Goal: Information Seeking & Learning: Learn about a topic

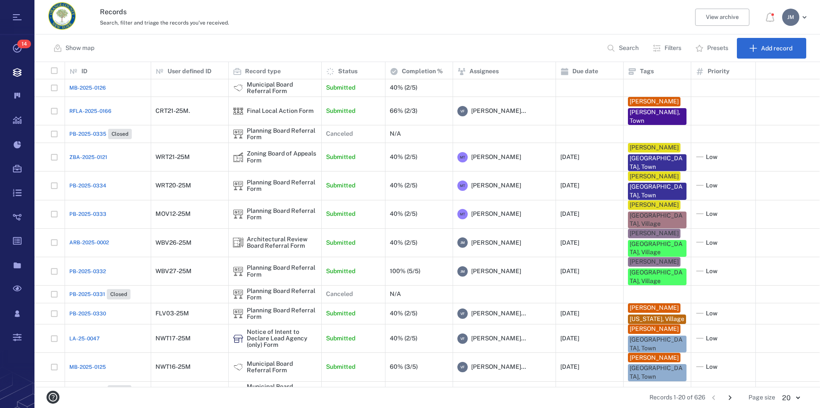
click at [492, 32] on div "Records Search, filter and triage the records you've received. View archive [PE…" at bounding box center [426, 17] width 785 height 34
click at [668, 50] on p "Filters" at bounding box center [672, 48] width 17 height 9
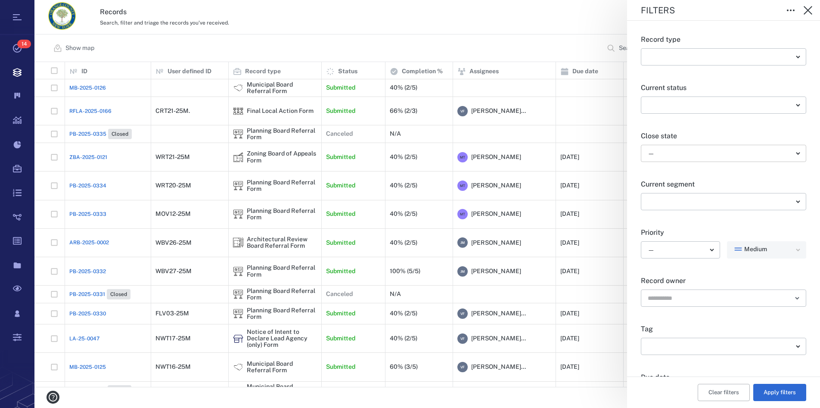
click at [665, 150] on body "Tasks 14 Records Boards Dashboard Reports Record types Guide steps Rules Form b…" at bounding box center [410, 204] width 820 height 408
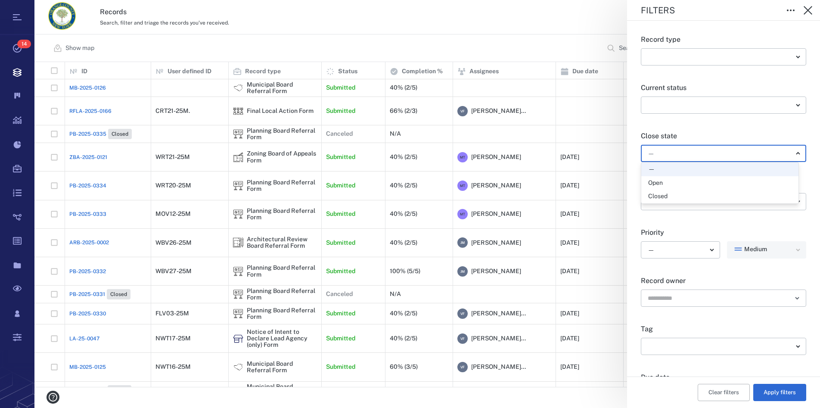
click at [659, 179] on div "Open" at bounding box center [655, 183] width 15 height 9
type input "*****"
click at [776, 384] on button "Apply filters" at bounding box center [779, 392] width 53 height 17
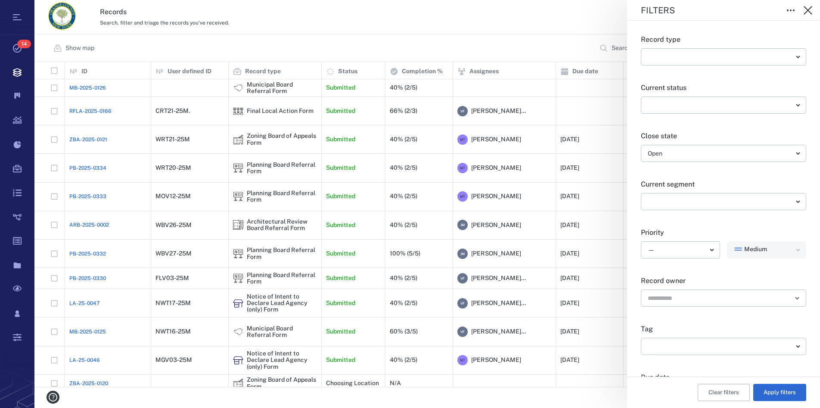
click at [243, 194] on div "Filters Record type ​ ​ Current status ​ ​ Close state Open ***** ​ Current seg…" at bounding box center [426, 204] width 785 height 408
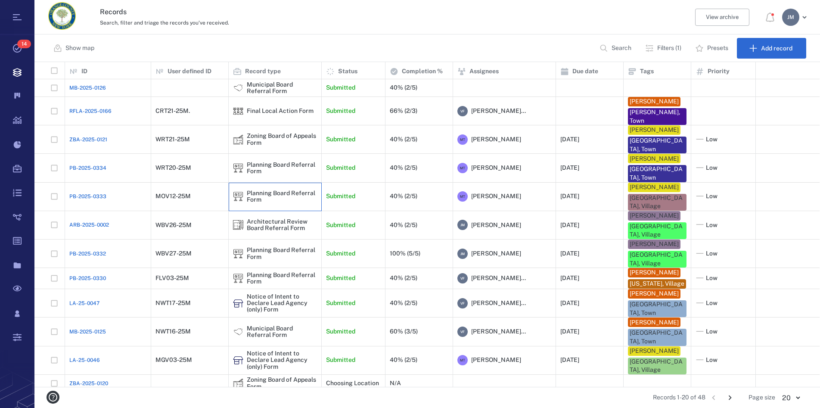
click at [240, 196] on img at bounding box center [238, 196] width 10 height 10
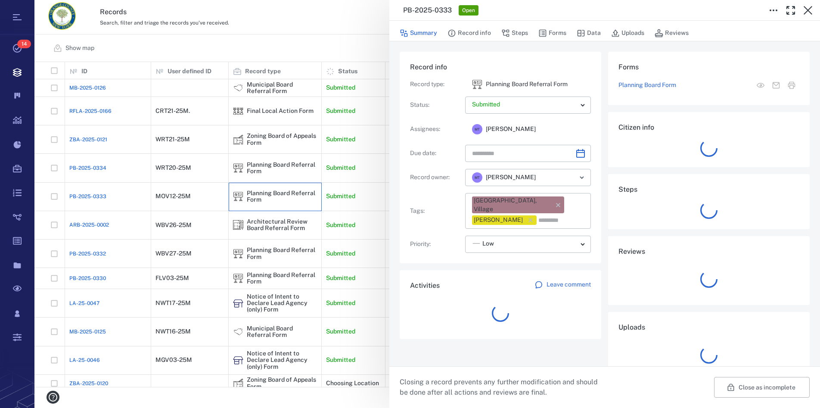
type input "**********"
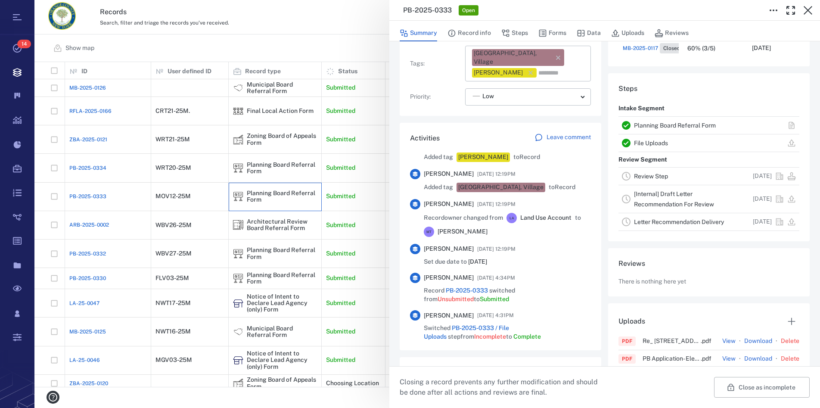
scroll to position [196, 0]
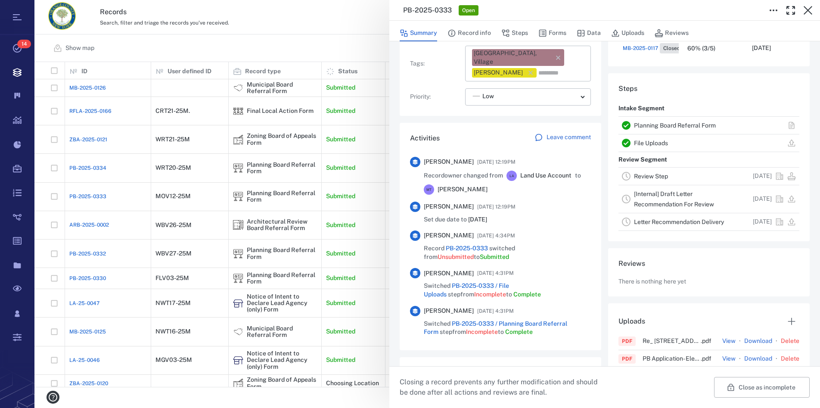
click at [691, 126] on link "Planning Board Referral Form" at bounding box center [675, 125] width 82 height 7
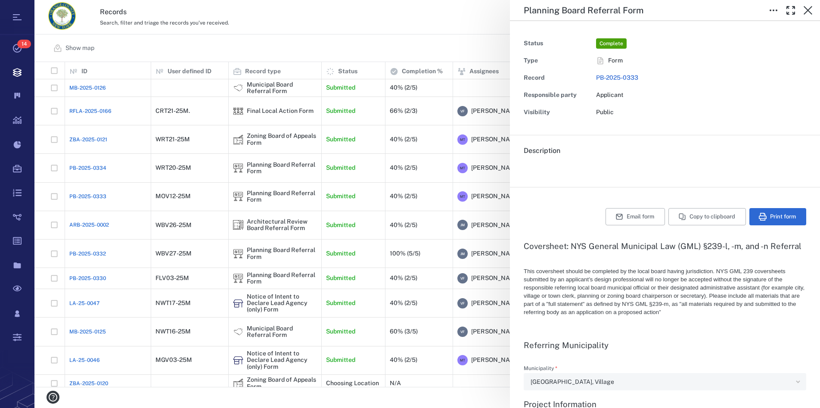
type textarea "*"
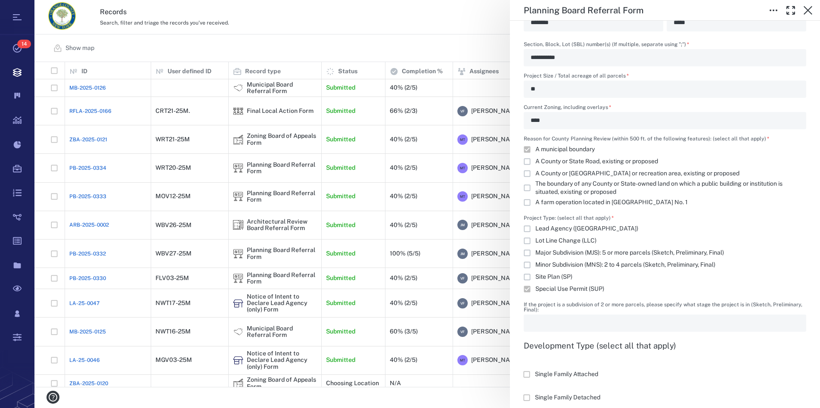
scroll to position [785, 0]
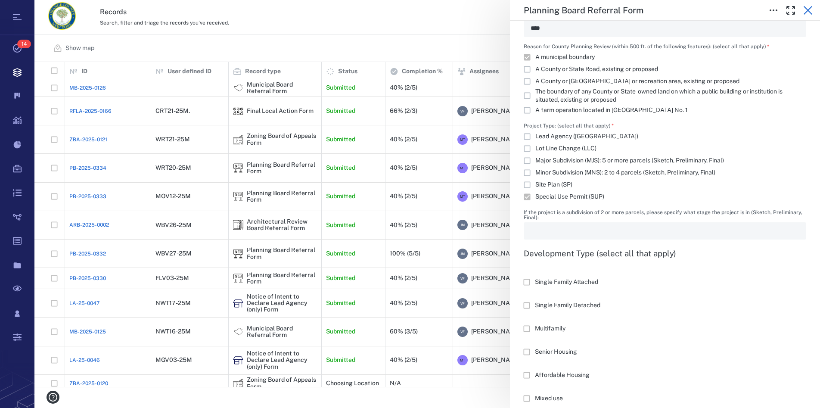
click at [813, 9] on button "button" at bounding box center [807, 10] width 17 height 17
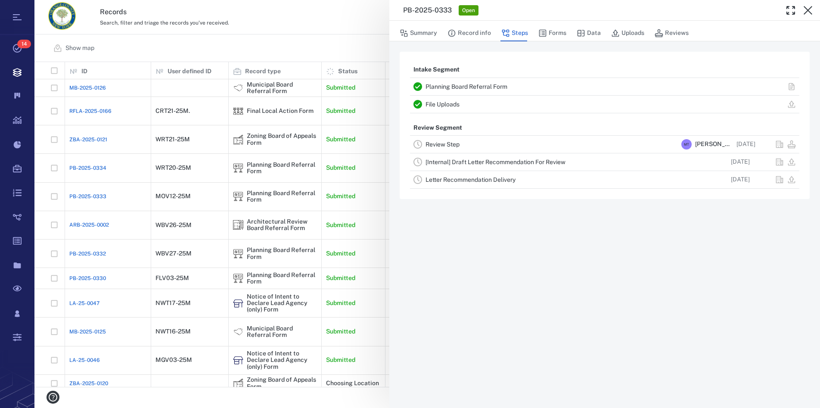
click at [813, 9] on button "button" at bounding box center [807, 10] width 17 height 17
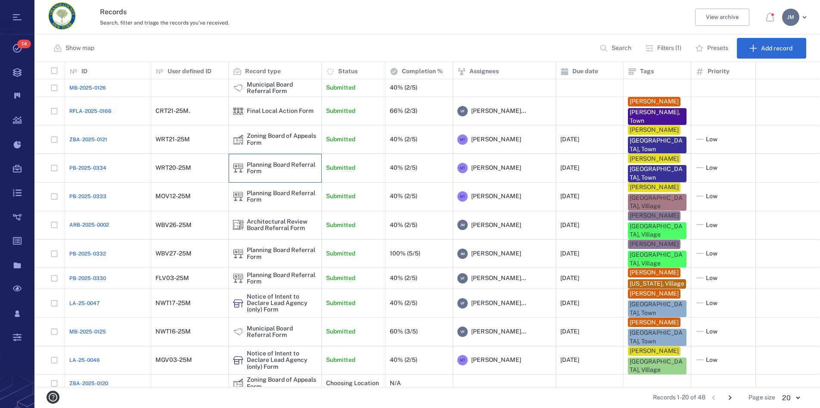
click at [254, 168] on div "Planning Board Referral Form" at bounding box center [282, 167] width 70 height 13
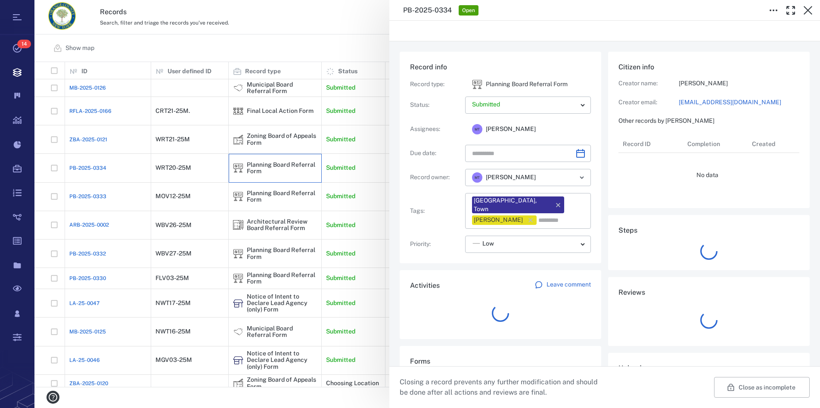
type input "**********"
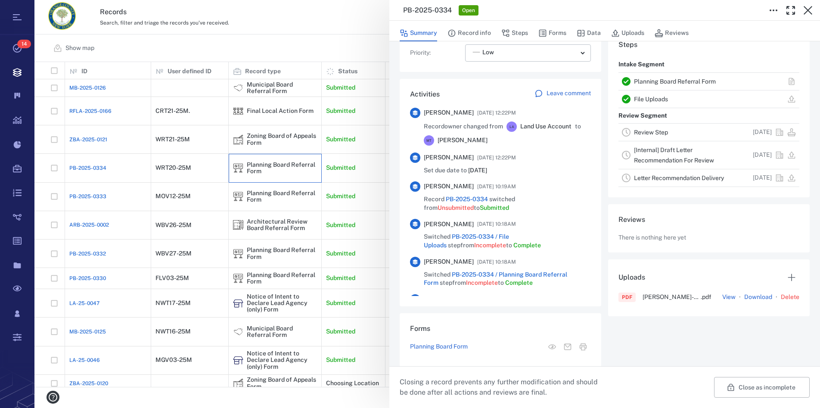
scroll to position [225, 0]
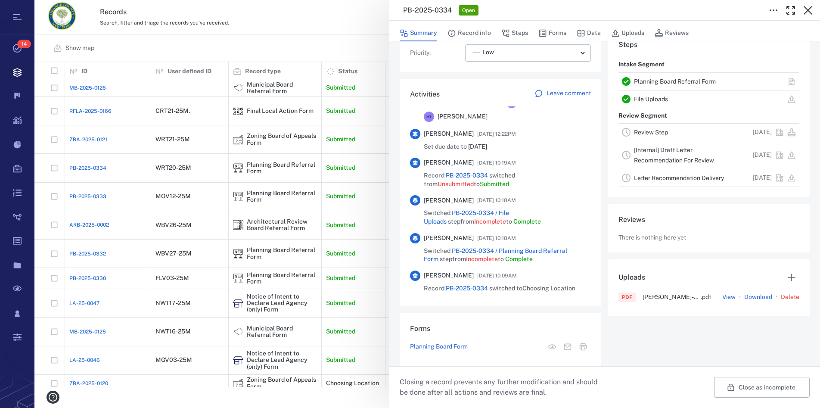
click at [650, 81] on link "Planning Board Referral Form" at bounding box center [675, 81] width 82 height 7
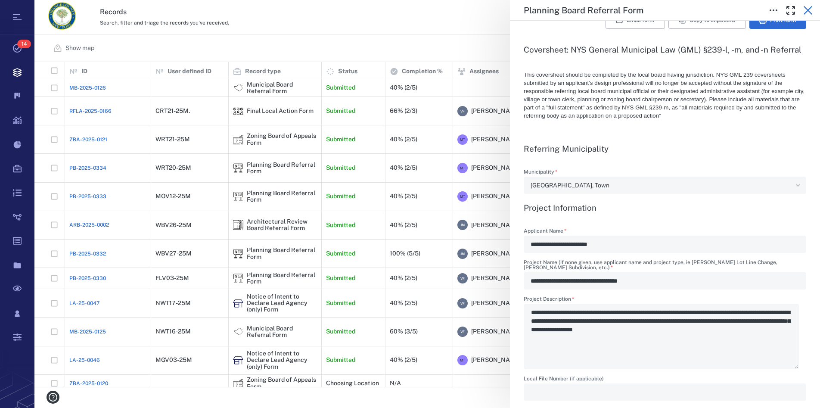
click at [803, 11] on icon "button" at bounding box center [807, 10] width 10 height 10
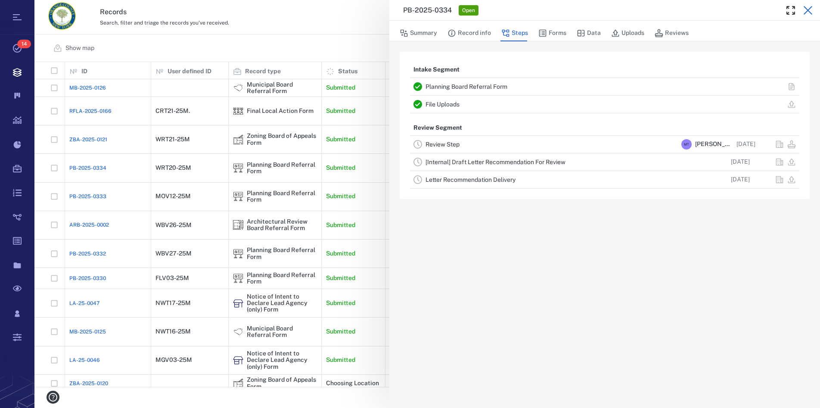
click at [808, 10] on icon "button" at bounding box center [807, 10] width 9 height 9
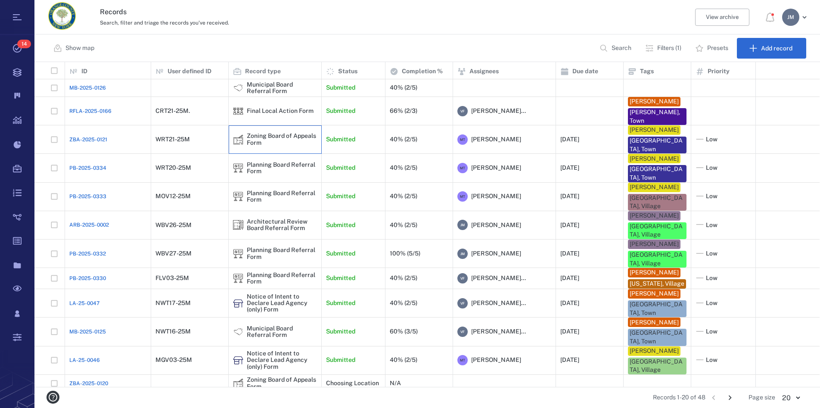
click at [263, 140] on div "Zoning Board of Appeals Form" at bounding box center [282, 139] width 70 height 13
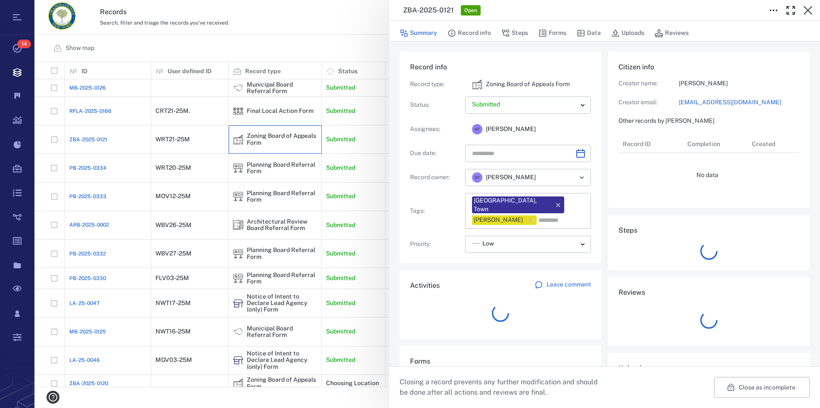
type input "**********"
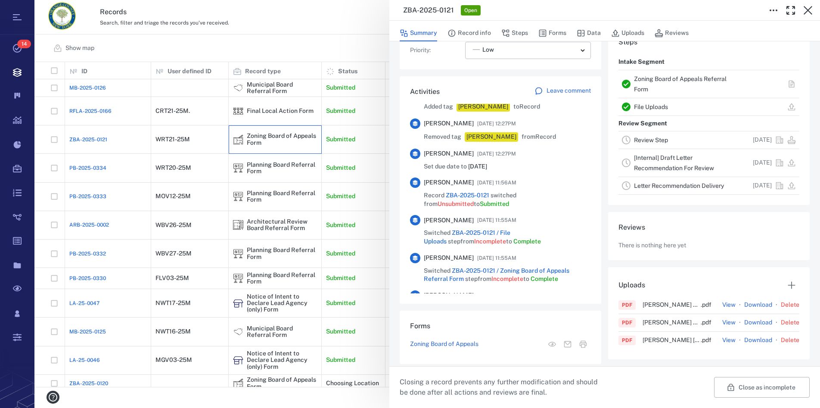
scroll to position [285, 0]
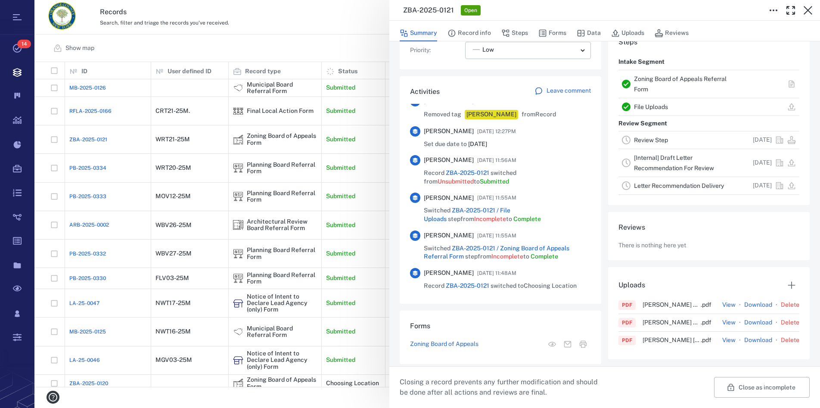
click at [653, 81] on link "Zoning Board of Appeals Referral Form" at bounding box center [680, 83] width 93 height 17
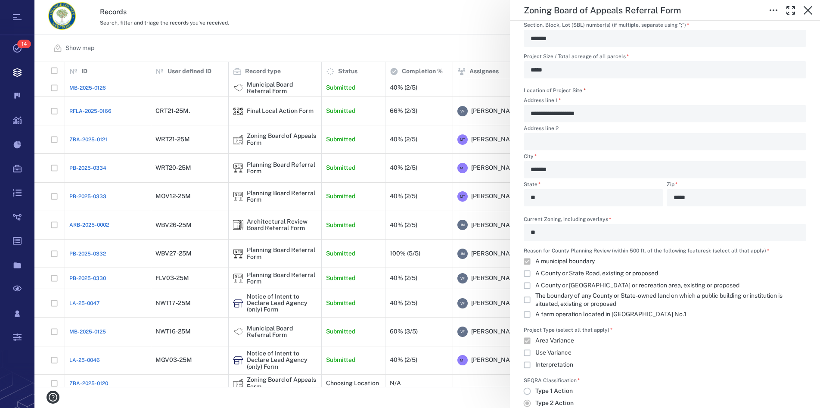
scroll to position [638, 0]
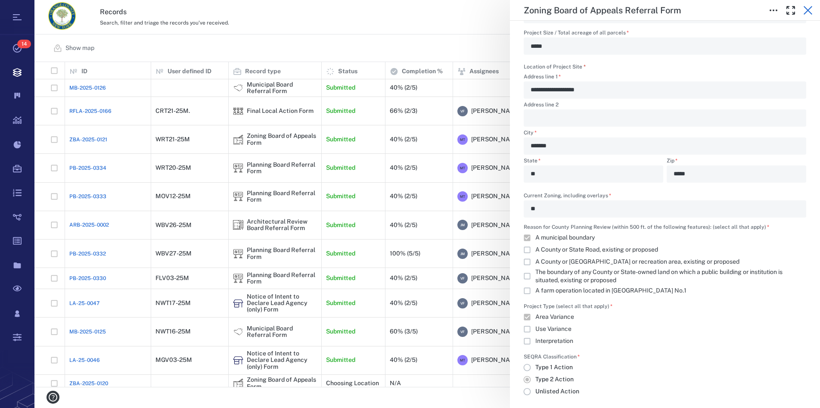
click at [809, 7] on icon "button" at bounding box center [807, 10] width 10 height 10
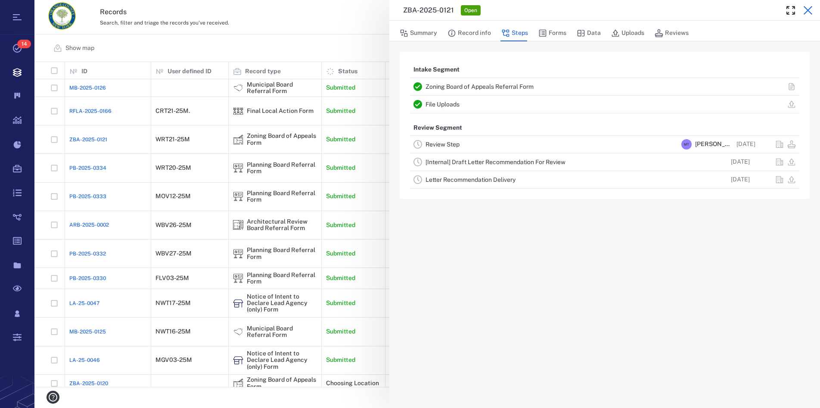
click at [806, 12] on icon "button" at bounding box center [807, 10] width 9 height 9
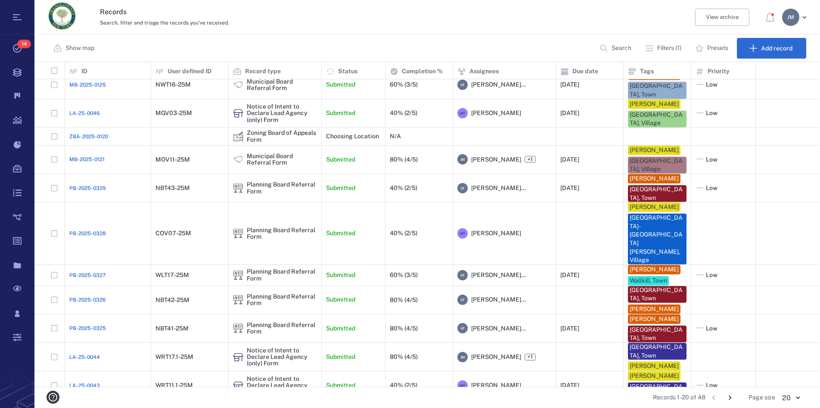
scroll to position [241, 0]
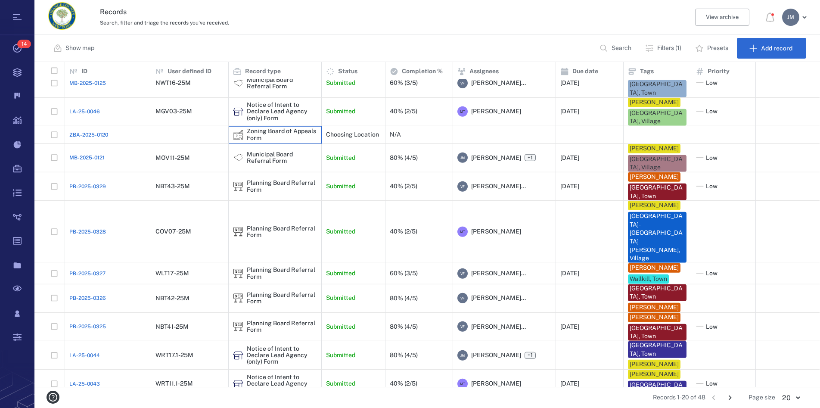
click at [245, 140] on div "Zoning Board of Appeals Form" at bounding box center [275, 134] width 84 height 13
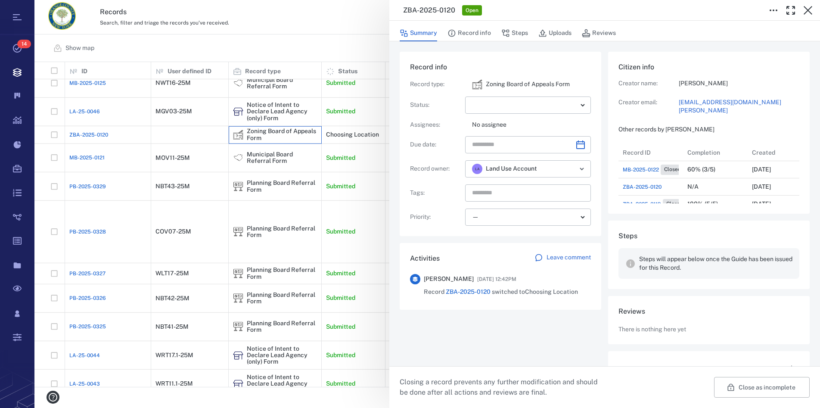
scroll to position [8, 8]
click at [805, 9] on icon "button" at bounding box center [807, 10] width 10 height 10
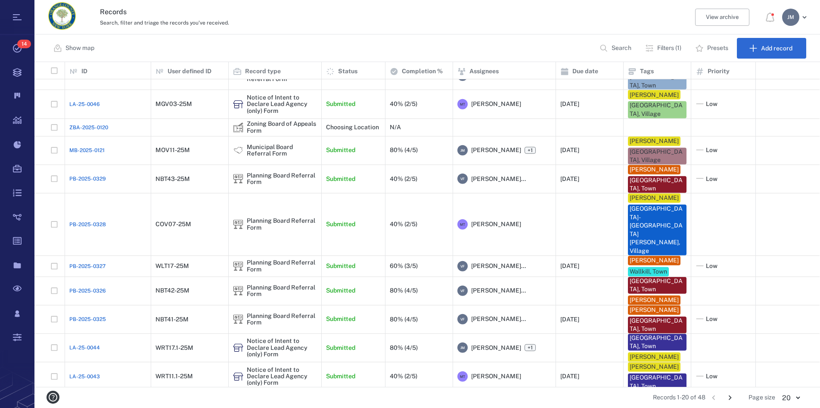
click at [730, 397] on icon "Go to next page" at bounding box center [729, 397] width 9 height 9
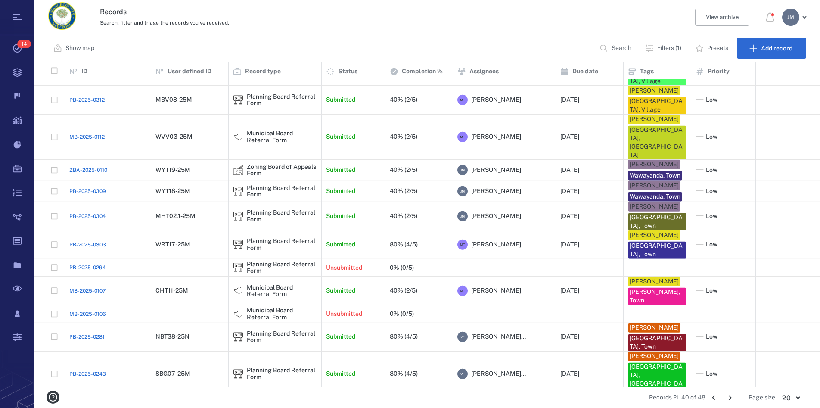
scroll to position [211, 0]
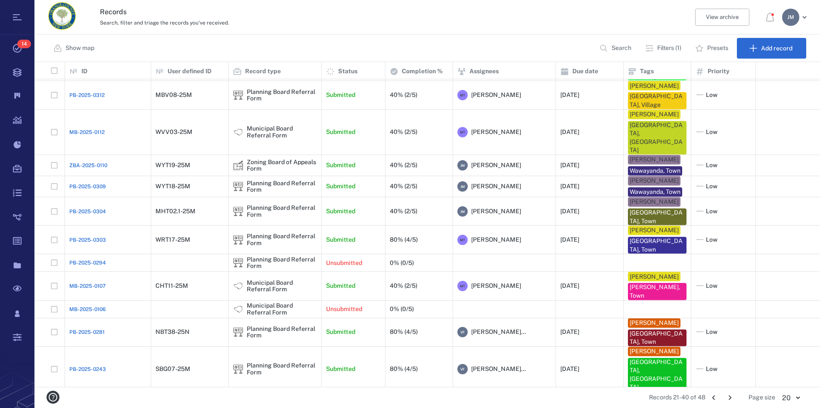
click at [729, 398] on icon "Go to next page" at bounding box center [729, 397] width 9 height 9
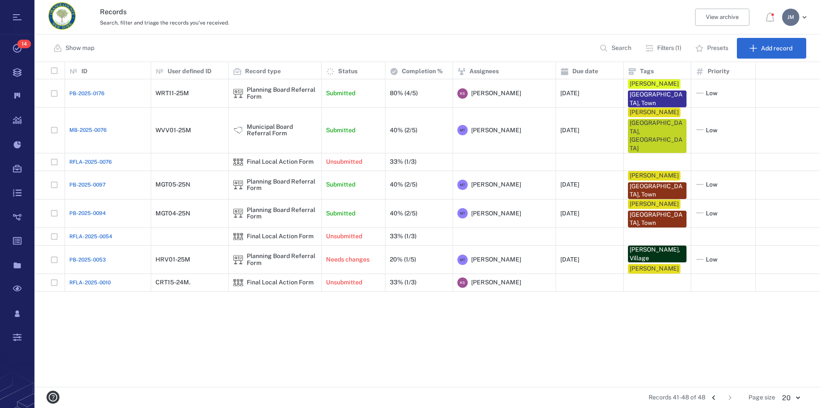
scroll to position [0, 0]
click at [715, 398] on icon "Go to previous page" at bounding box center [713, 397] width 9 height 9
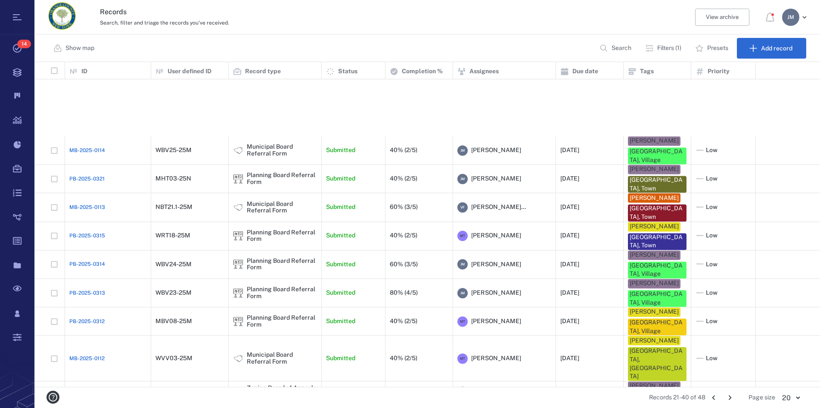
scroll to position [211, 0]
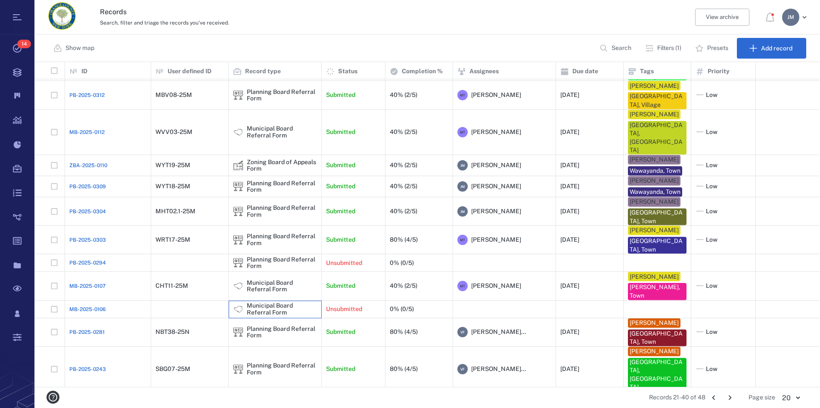
click at [262, 302] on div "Municipal Board Referral Form" at bounding box center [282, 308] width 70 height 13
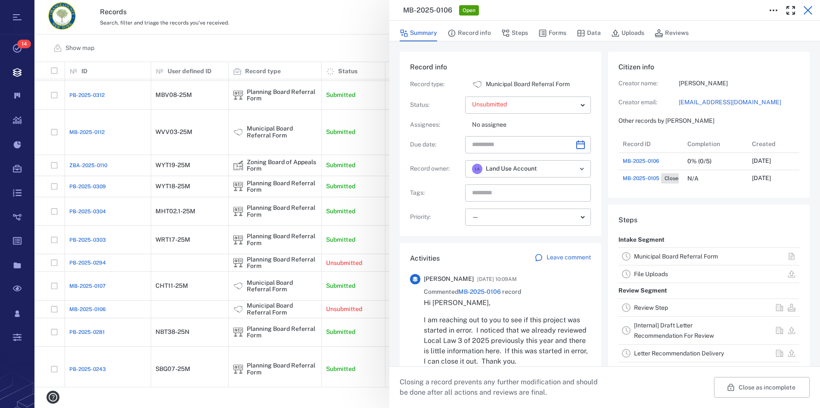
click at [807, 7] on icon "button" at bounding box center [807, 10] width 10 height 10
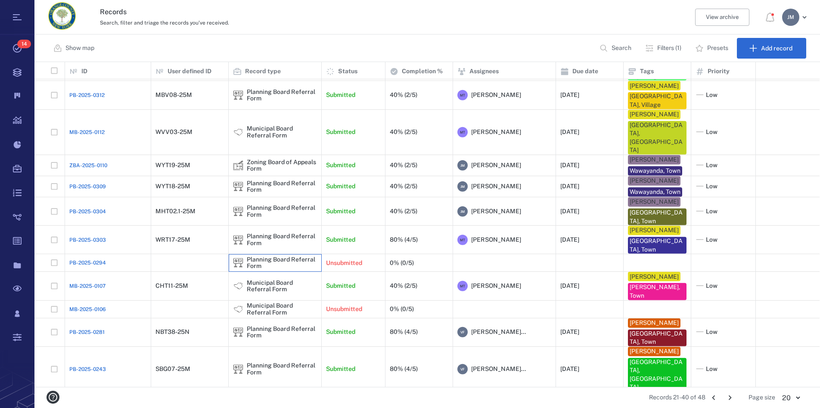
click at [290, 256] on div "Planning Board Referral Form" at bounding box center [282, 262] width 70 height 13
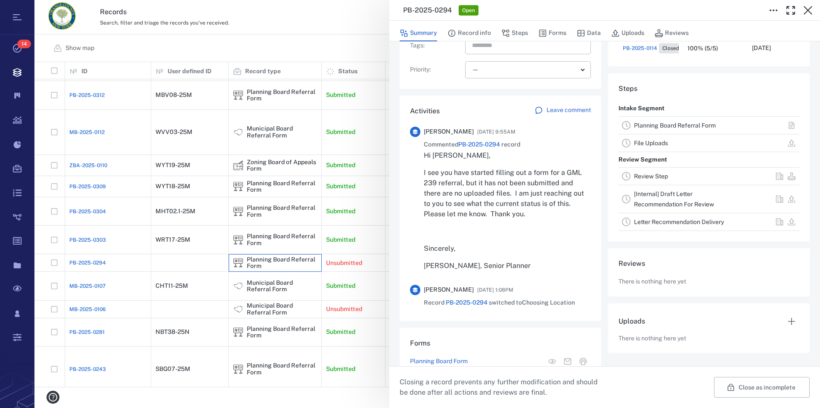
scroll to position [86, 163]
click at [811, 8] on icon "button" at bounding box center [807, 10] width 10 height 10
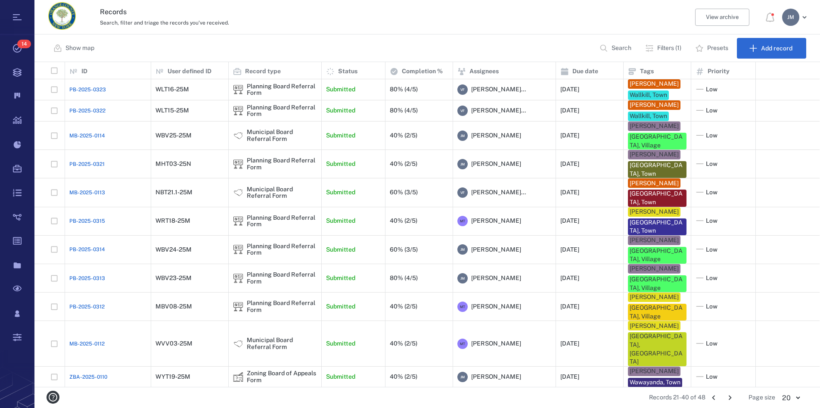
click at [712, 397] on icon "Go to previous page" at bounding box center [713, 397] width 9 height 9
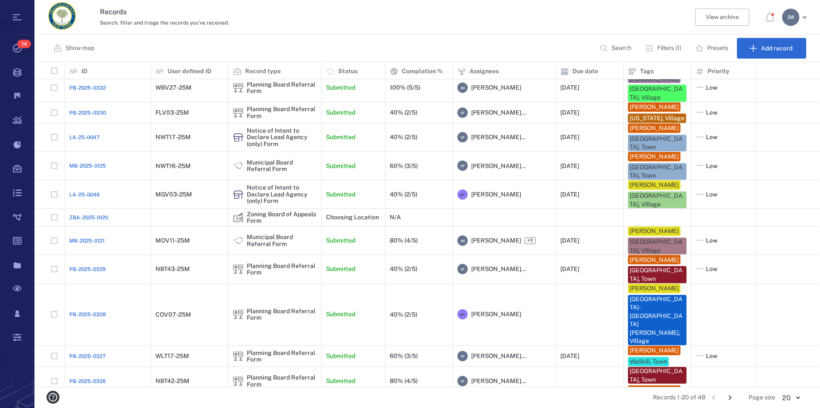
scroll to position [241, 0]
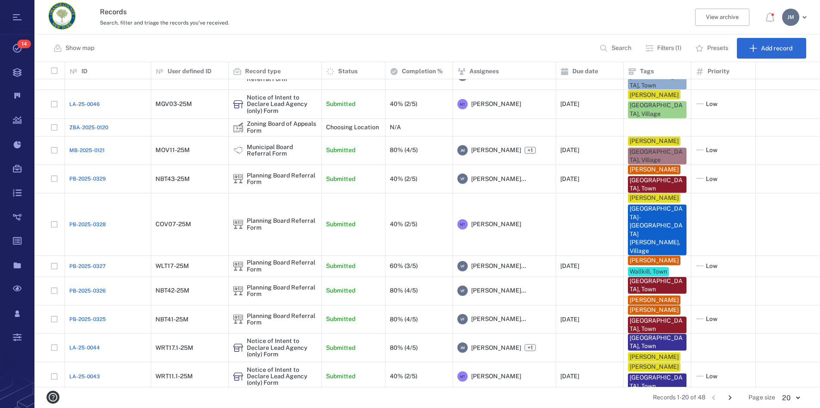
click at [729, 398] on icon "Go to next page" at bounding box center [729, 397] width 9 height 9
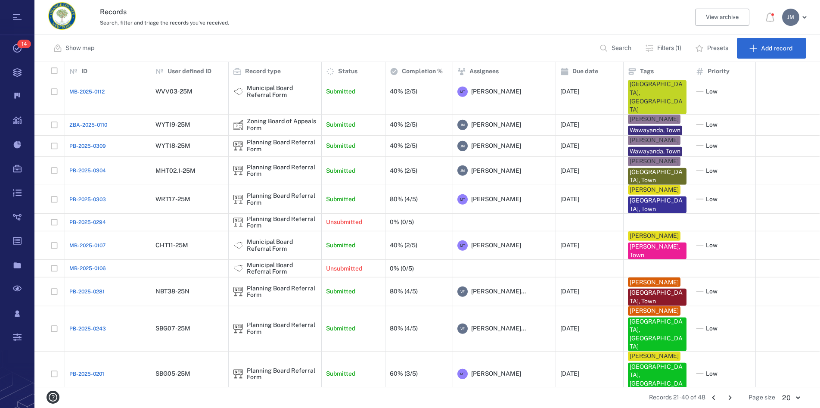
scroll to position [211, 0]
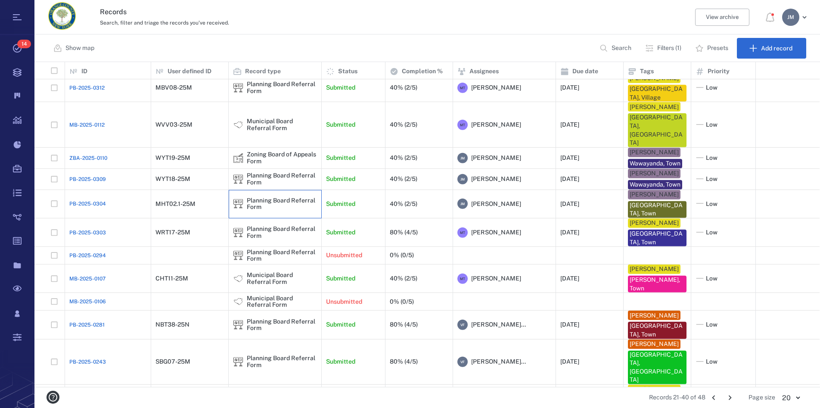
click at [260, 197] on div "Planning Board Referral Form" at bounding box center [282, 203] width 70 height 13
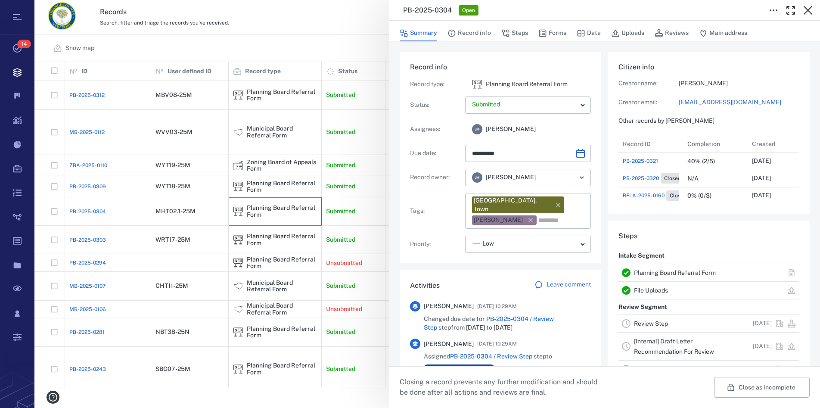
scroll to position [138, 163]
click at [808, 11] on icon "button" at bounding box center [807, 10] width 10 height 10
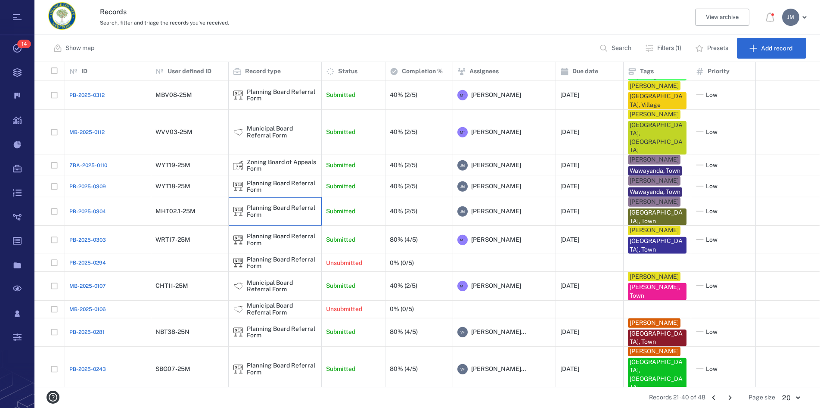
click at [270, 204] on div "Planning Board Referral Form" at bounding box center [282, 210] width 70 height 13
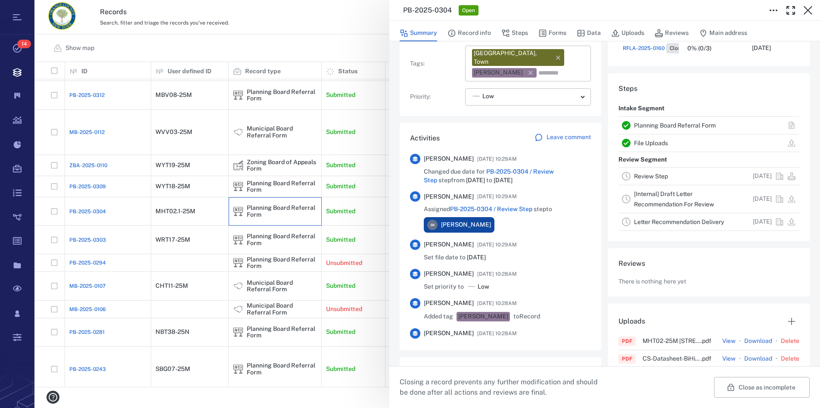
scroll to position [196, 0]
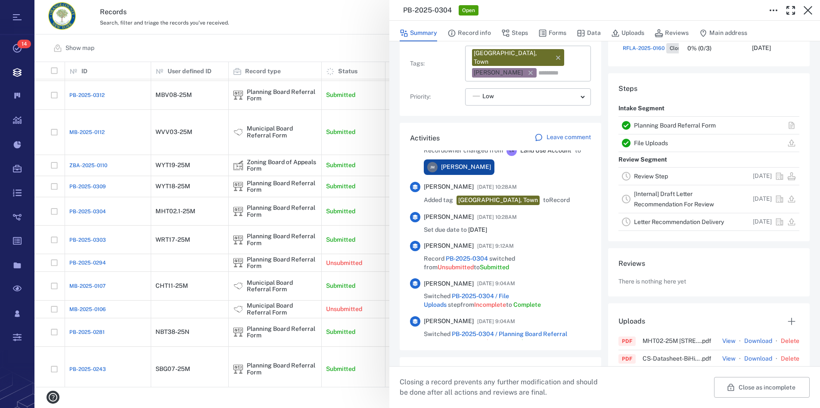
click at [689, 124] on link "Planning Board Referral Form" at bounding box center [675, 125] width 82 height 7
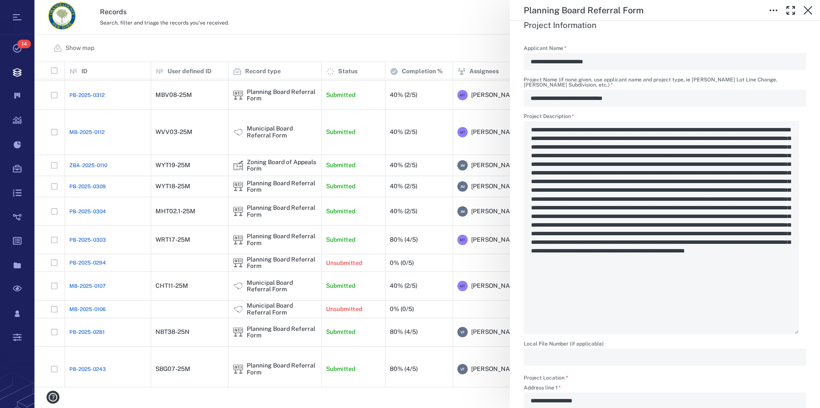
scroll to position [393, 0]
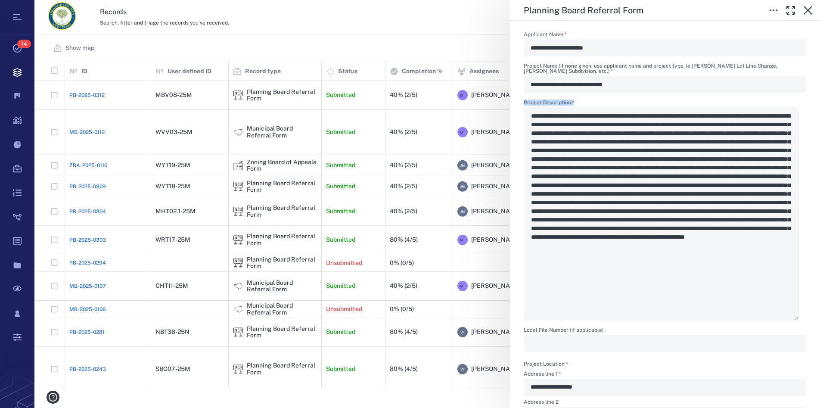
drag, startPoint x: 699, startPoint y: 167, endPoint x: 749, endPoint y: 174, distance: 50.5
click at [749, 174] on div "Project Description   * *" at bounding box center [664, 210] width 282 height 220
drag, startPoint x: 701, startPoint y: 165, endPoint x: 654, endPoint y: 176, distance: 48.2
click at [654, 176] on div "Project Description   * *" at bounding box center [664, 210] width 282 height 220
